Goal: Task Accomplishment & Management: Complete application form

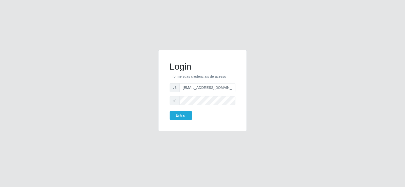
click at [222, 79] on form "Login Informe suas credenciais de acesso [EMAIL_ADDRESS][DOMAIN_NAME] Entrar" at bounding box center [202, 90] width 66 height 59
click at [220, 85] on input "[EMAIL_ADDRESS][DOMAIN_NAME]" at bounding box center [207, 87] width 56 height 9
type input "[EMAIL_ADDRESS][DOMAIN_NAME]"
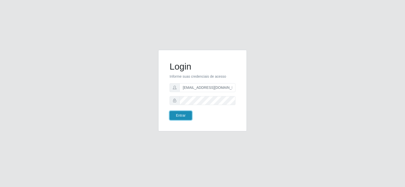
click at [187, 114] on button "Entrar" at bounding box center [180, 115] width 22 height 9
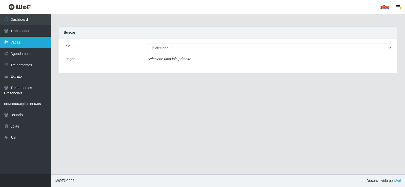
click at [30, 39] on link "Vagas" at bounding box center [25, 42] width 51 height 11
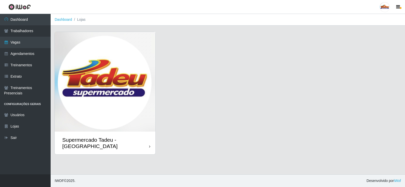
click at [118, 79] on img at bounding box center [105, 82] width 101 height 100
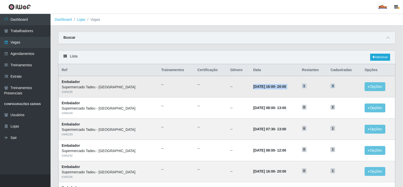
drag, startPoint x: 234, startPoint y: 88, endPoint x: 333, endPoint y: 88, distance: 99.6
click at [333, 88] on tr "Embalador Supermercado Tadeu - [GEOGRAPHIC_DATA] # 346195 -- -- -- [DATE] 16:00…" at bounding box center [227, 86] width 337 height 21
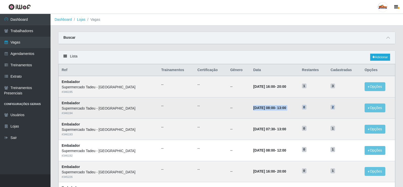
drag, startPoint x: 233, startPoint y: 111, endPoint x: 346, endPoint y: 113, distance: 113.0
click at [346, 113] on tr "Embalador Supermercado Tadeu - [GEOGRAPHIC_DATA] # 346194 -- -- -- [DATE] 08:00…" at bounding box center [227, 107] width 337 height 21
click at [332, 110] on td "2" at bounding box center [345, 107] width 34 height 21
drag, startPoint x: 337, startPoint y: 108, endPoint x: 196, endPoint y: 109, distance: 141.6
click at [196, 109] on tr "Embalador Supermercado Tadeu - [GEOGRAPHIC_DATA] # 346194 -- -- -- [DATE] 08:00…" at bounding box center [227, 107] width 337 height 21
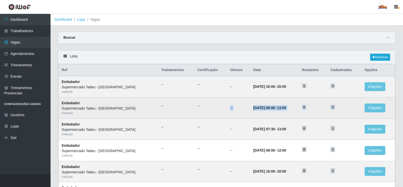
drag, startPoint x: 313, startPoint y: 99, endPoint x: 326, endPoint y: 91, distance: 15.2
click at [313, 99] on td "0" at bounding box center [313, 107] width 29 height 21
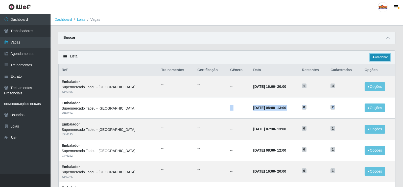
click at [379, 57] on link "Adicionar" at bounding box center [380, 57] width 20 height 7
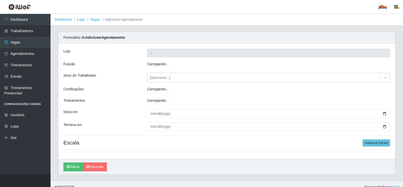
type input "Supermercado Tadeu - [GEOGRAPHIC_DATA]"
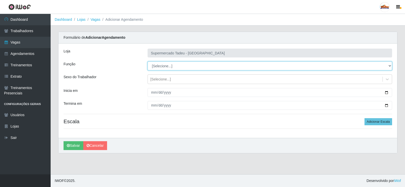
click at [166, 66] on select "[Selecione...] ASG ASG + ASG ++ Auxiliar de Estacionamento Auxiliar de Estacion…" at bounding box center [269, 65] width 244 height 9
select select "1"
click at [147, 61] on select "[Selecione...] ASG ASG + ASG ++ Auxiliar de Estacionamento Auxiliar de Estacion…" at bounding box center [269, 65] width 244 height 9
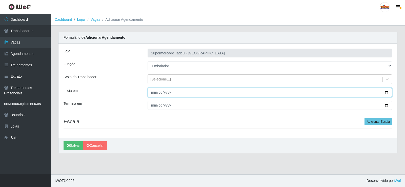
click at [156, 92] on input "Inicia em" at bounding box center [269, 92] width 244 height 9
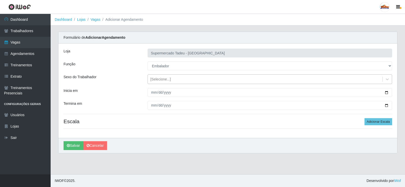
click at [157, 80] on div "[Selecione...]" at bounding box center [160, 79] width 20 height 5
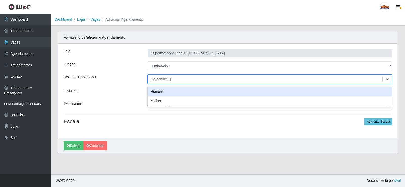
click at [157, 79] on div "[Selecione...]" at bounding box center [160, 79] width 20 height 5
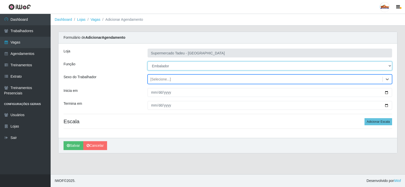
click at [160, 66] on select "[Selecione...] ASG ASG + ASG ++ Auxiliar de Estacionamento Auxiliar de Estacion…" at bounding box center [269, 65] width 244 height 9
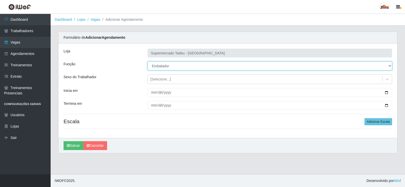
click at [160, 66] on select "[Selecione...] ASG ASG + ASG ++ Auxiliar de Estacionamento Auxiliar de Estacion…" at bounding box center [269, 65] width 244 height 9
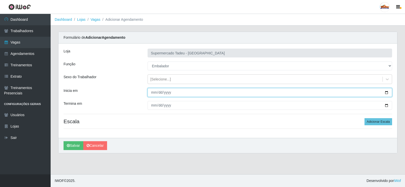
click at [152, 94] on input "Inicia em" at bounding box center [269, 92] width 244 height 9
type input "[DATE]"
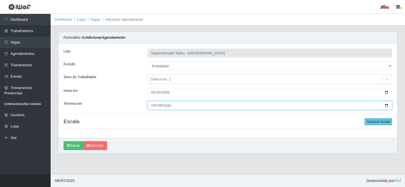
click at [154, 106] on input "Termina em" at bounding box center [269, 105] width 244 height 9
type input "[DATE]"
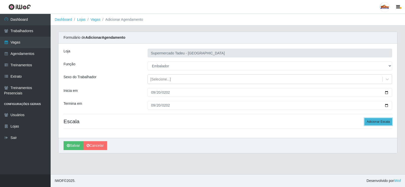
click at [374, 121] on button "Adicionar Escala" at bounding box center [378, 121] width 28 height 7
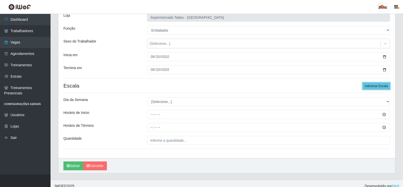
scroll to position [41, 0]
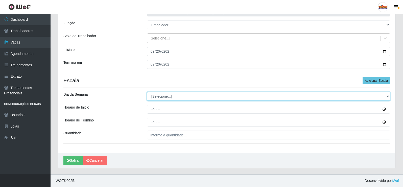
click at [160, 97] on select "[Selecione...] Segunda Terça Quarta Quinta Sexta Sábado Domingo" at bounding box center [268, 96] width 243 height 9
select select "6"
click at [147, 92] on select "[Selecione...] Segunda Terça Quarta Quinta Sexta Sábado Domingo" at bounding box center [268, 96] width 243 height 9
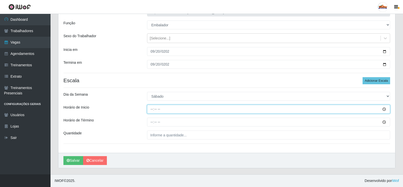
click at [156, 109] on input "Horário de Inicio" at bounding box center [268, 109] width 243 height 9
click at [153, 109] on input "Horário de Inicio" at bounding box center [268, 109] width 243 height 9
type input "15:00"
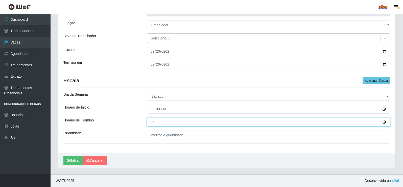
click at [152, 123] on input "Horário de Término" at bounding box center [268, 122] width 243 height 9
type input "20:00"
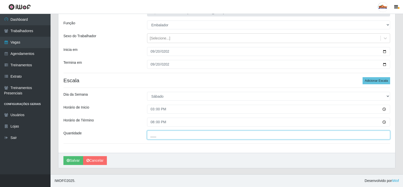
click at [166, 133] on input "___" at bounding box center [268, 134] width 243 height 9
type input "3__"
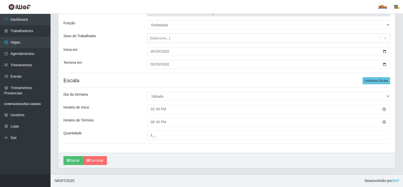
click at [124, 119] on div "Horário de Término" at bounding box center [102, 122] width 84 height 9
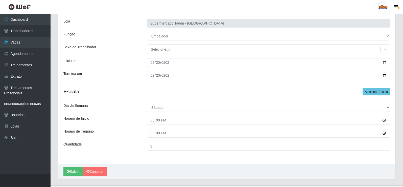
scroll to position [16, 0]
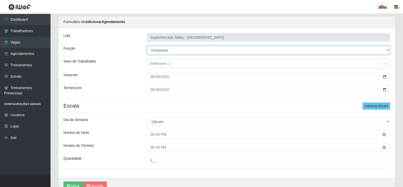
click at [165, 50] on select "[Selecione...] ASG ASG + ASG ++ Auxiliar de Estacionamento Auxiliar de Estacion…" at bounding box center [268, 50] width 243 height 9
click at [147, 46] on select "[Selecione...] ASG ASG + ASG ++ Auxiliar de Estacionamento Auxiliar de Estacion…" at bounding box center [268, 50] width 243 height 9
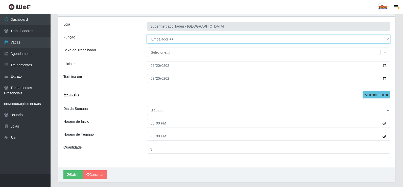
scroll to position [41, 0]
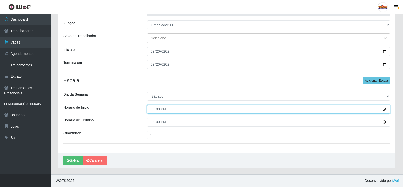
click at [153, 109] on input "15:00" at bounding box center [268, 109] width 243 height 9
click at [158, 110] on input "15:00" at bounding box center [268, 109] width 243 height 9
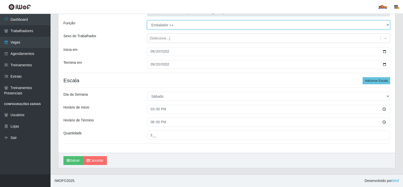
click at [175, 25] on select "[Selecione...] ASG ASG + ASG ++ Auxiliar de Estacionamento Auxiliar de Estacion…" at bounding box center [268, 24] width 243 height 9
select select "70"
click at [147, 20] on select "[Selecione...] ASG ASG + ASG ++ Auxiliar de Estacionamento Auxiliar de Estacion…" at bounding box center [268, 24] width 243 height 9
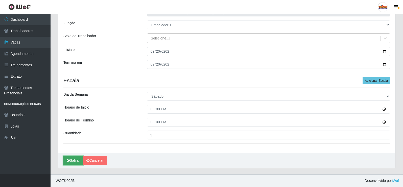
click at [73, 160] on button "Salvar" at bounding box center [73, 160] width 20 height 9
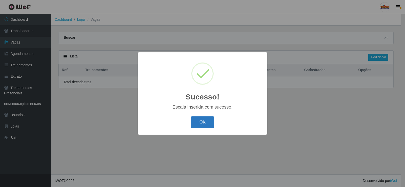
click at [198, 122] on button "OK" at bounding box center [203, 122] width 24 height 12
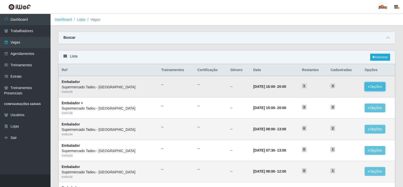
click at [372, 87] on button "Opções" at bounding box center [375, 86] width 21 height 9
click at [340, 89] on link "Editar" at bounding box center [336, 87] width 14 height 4
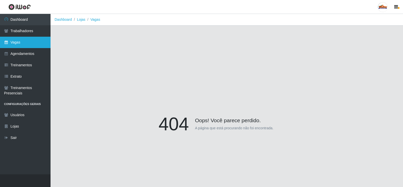
click at [17, 42] on link "Vagas" at bounding box center [25, 42] width 51 height 11
